Goal: Transaction & Acquisition: Purchase product/service

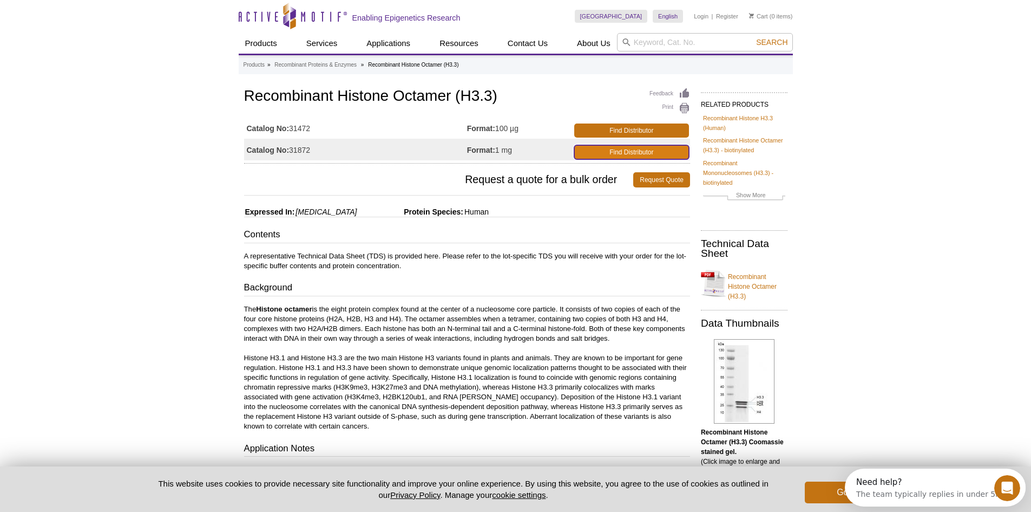
click at [644, 148] on link "Find Distributor" at bounding box center [631, 152] width 115 height 14
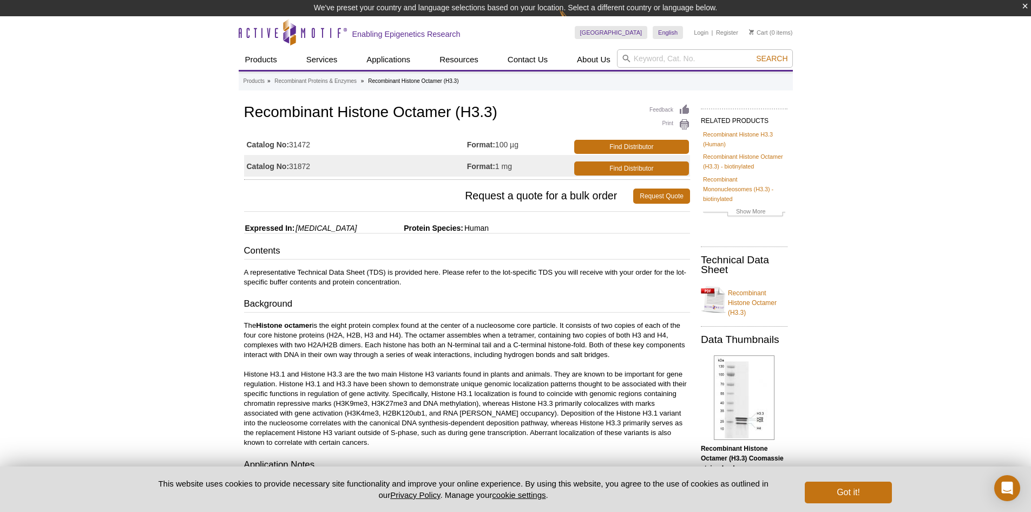
click at [538, 379] on p "The Histone octamer is the eight protein complex found at the center of a nucle…" at bounding box center [467, 384] width 446 height 127
